Goal: Task Accomplishment & Management: Use online tool/utility

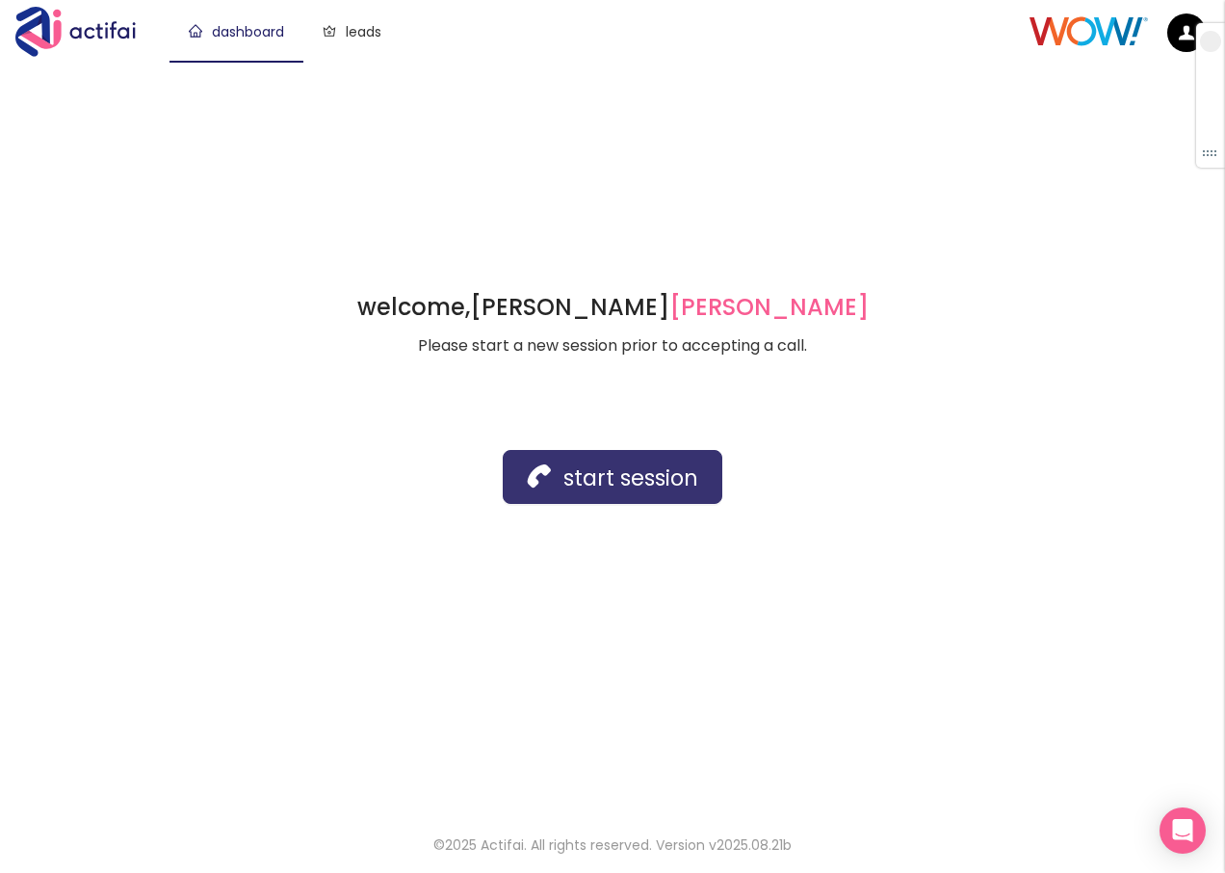
click at [545, 478] on button "start session" at bounding box center [613, 477] width 220 height 54
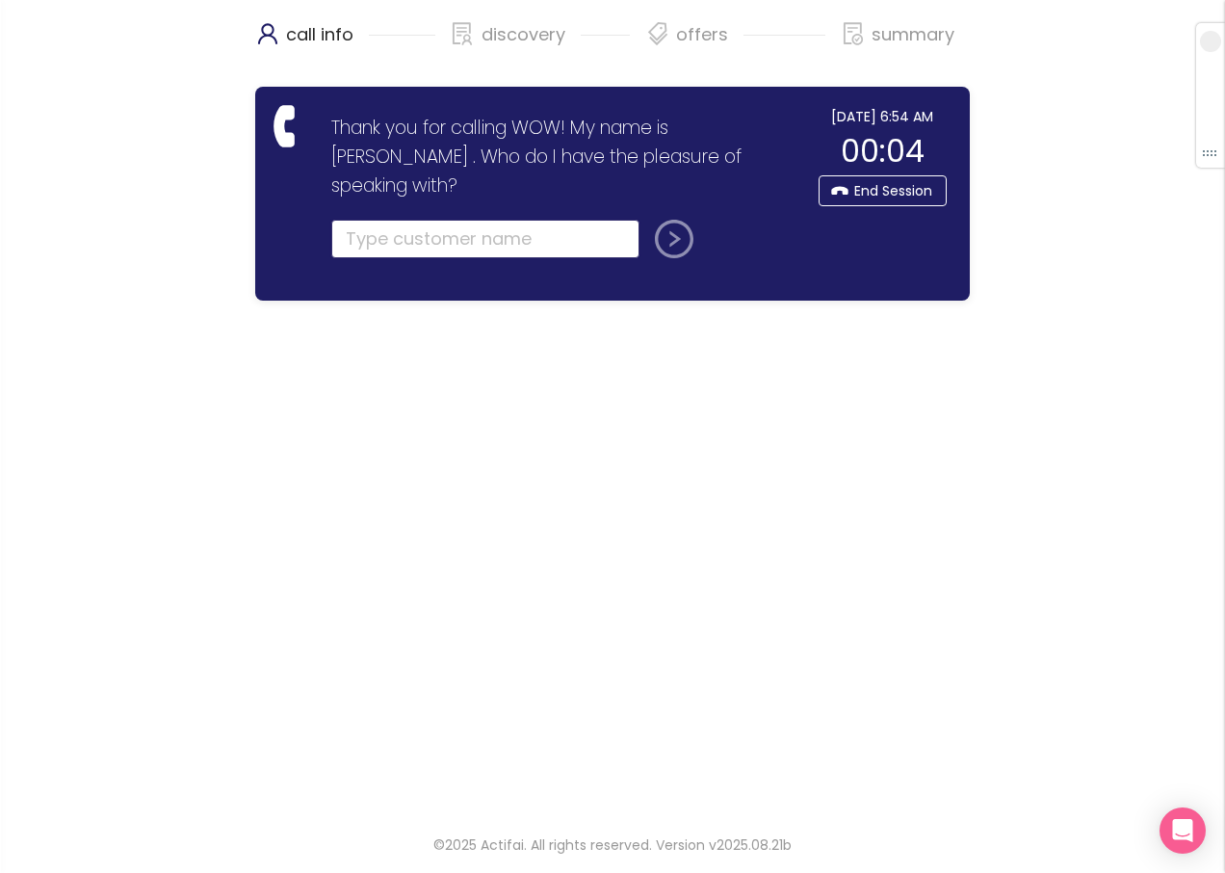
click at [351, 220] on input "text" at bounding box center [485, 239] width 308 height 39
type input "[PERSON_NAME]"
click at [672, 220] on button "submit" at bounding box center [670, 239] width 46 height 39
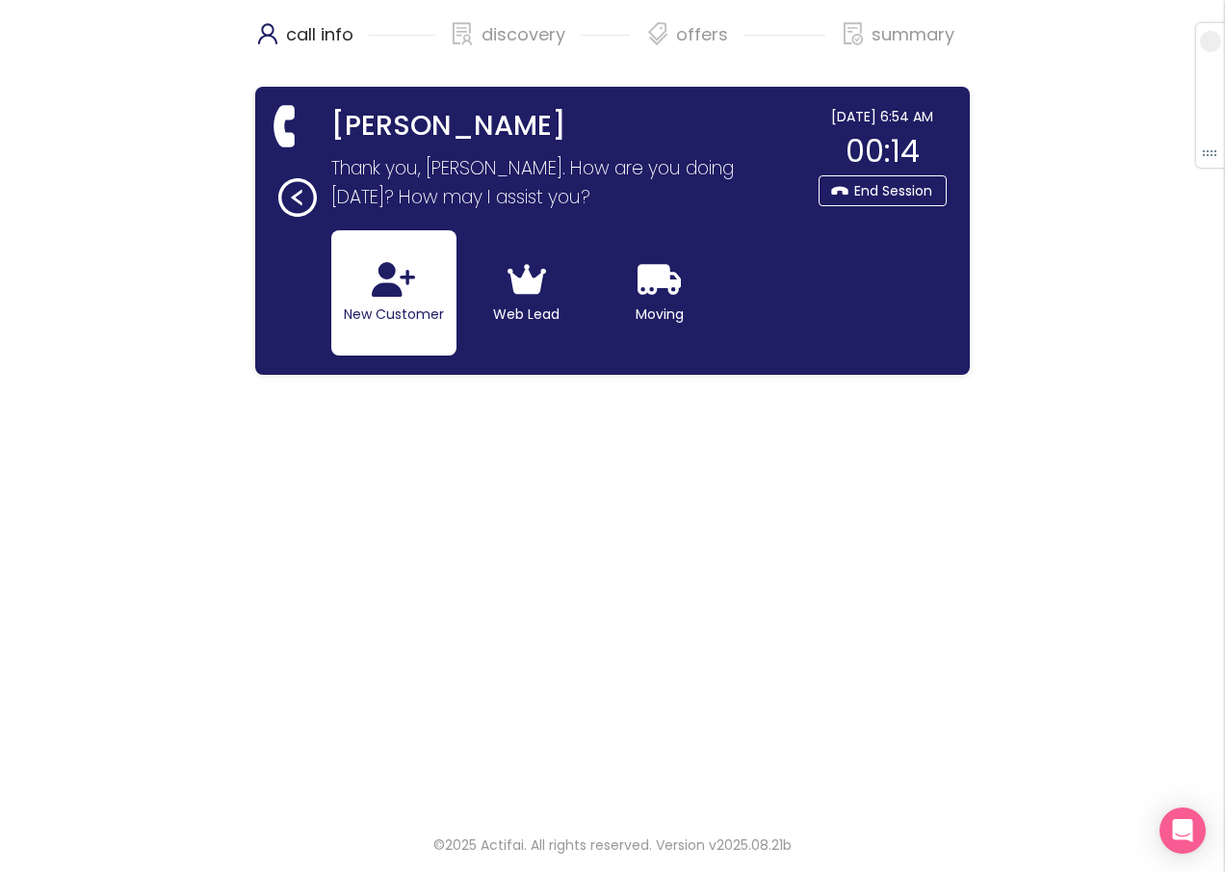
click at [422, 294] on button "New Customer" at bounding box center [393, 292] width 125 height 125
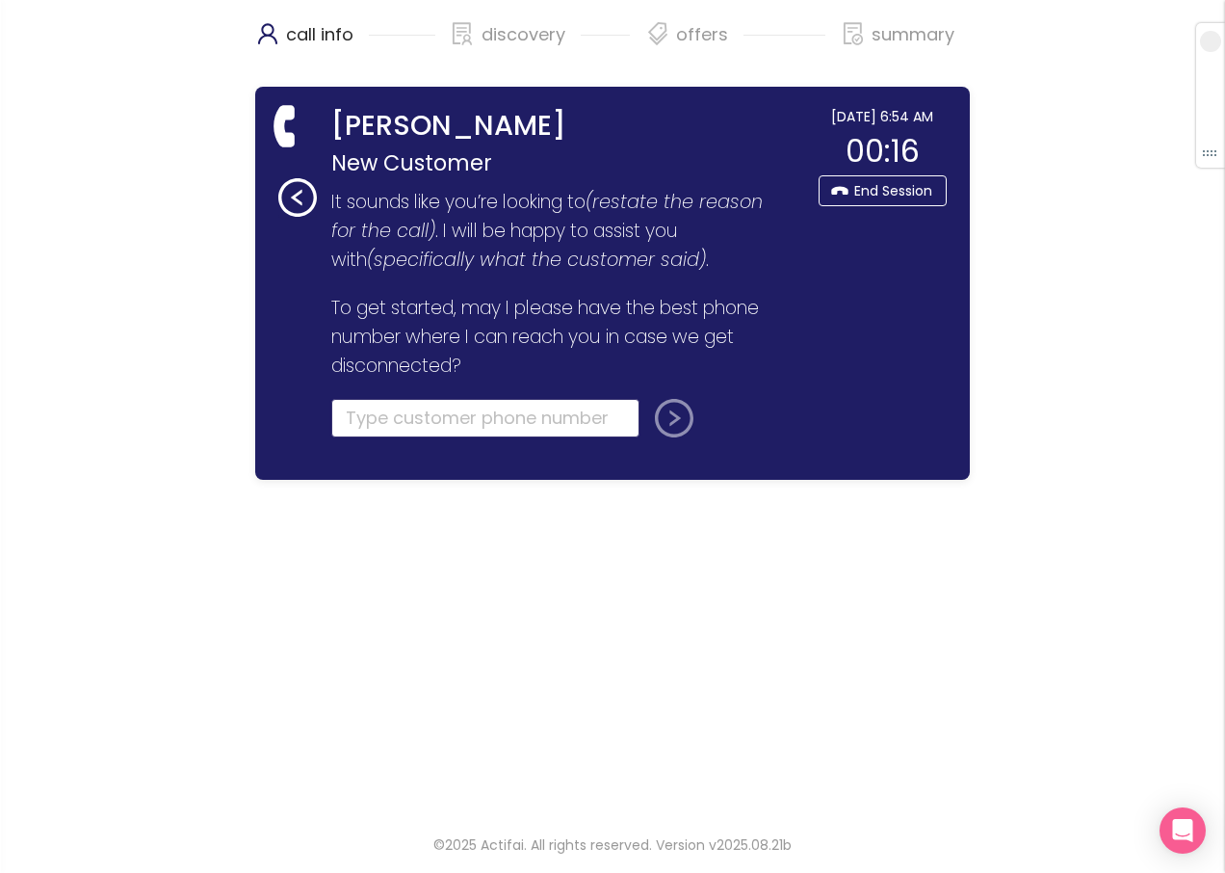
click at [367, 434] on input "tel" at bounding box center [485, 418] width 308 height 39
type input "[PHONE_NUMBER]"
click at [676, 413] on button "submit" at bounding box center [670, 418] width 46 height 39
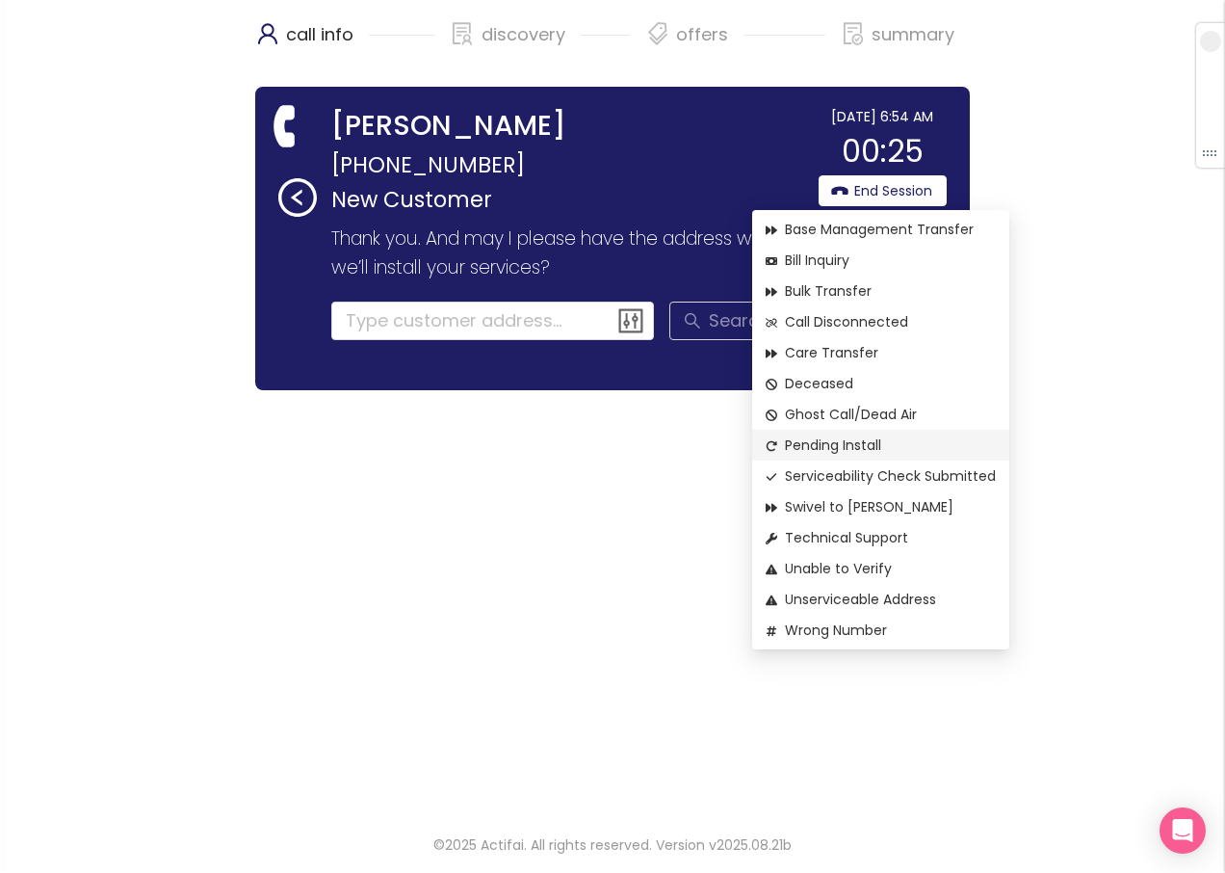
click at [841, 441] on span "Pending Install" at bounding box center [881, 444] width 230 height 21
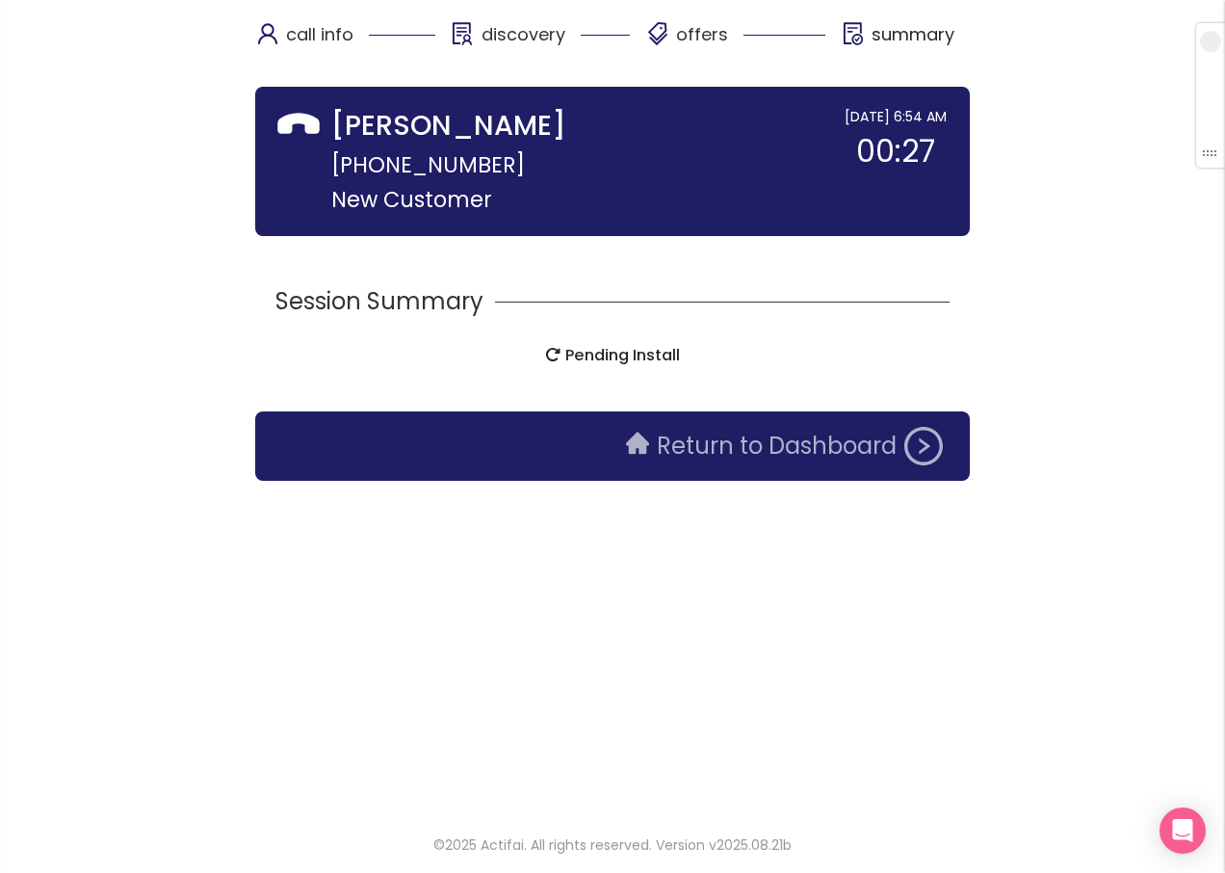
click at [803, 452] on button "Return to Dashboard" at bounding box center [785, 446] width 340 height 39
